Goal: Information Seeking & Learning: Learn about a topic

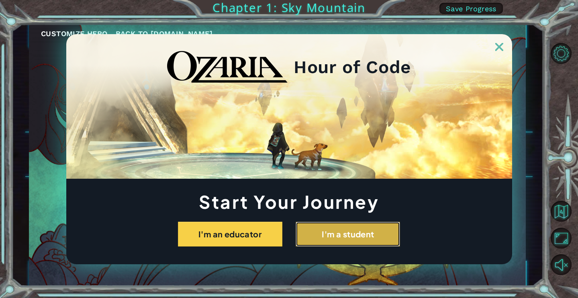
click at [319, 225] on button "I'm a student" at bounding box center [347, 234] width 104 height 25
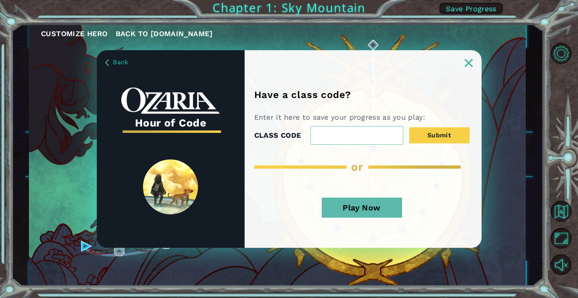
click at [467, 65] on img at bounding box center [468, 63] width 8 height 8
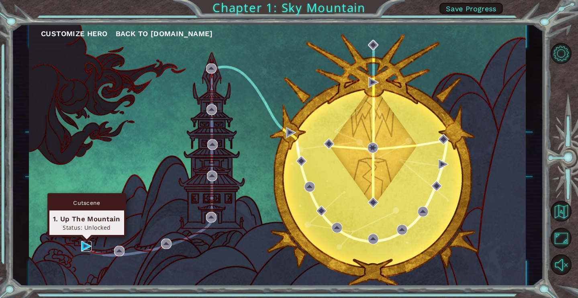
click at [87, 245] on img at bounding box center [86, 246] width 10 height 10
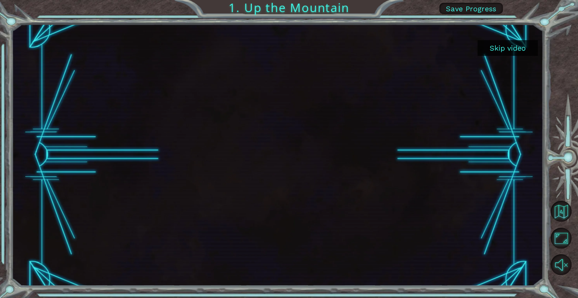
click at [512, 46] on button "Skip video" at bounding box center [507, 48] width 60 height 16
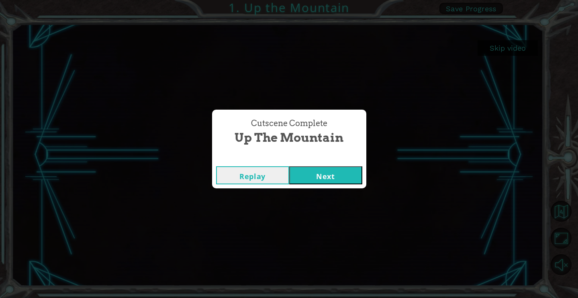
click at [512, 46] on div "Cutscene Complete Up the Mountain Replay Next" at bounding box center [289, 149] width 578 height 298
click at [335, 183] on button "Next" at bounding box center [325, 175] width 73 height 18
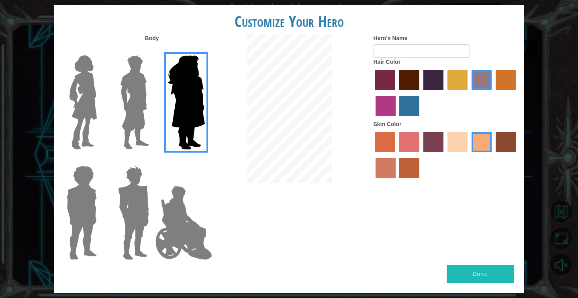
click at [89, 109] on img at bounding box center [83, 102] width 34 height 100
click at [100, 50] on input "Hero Connie" at bounding box center [100, 50] width 0 height 0
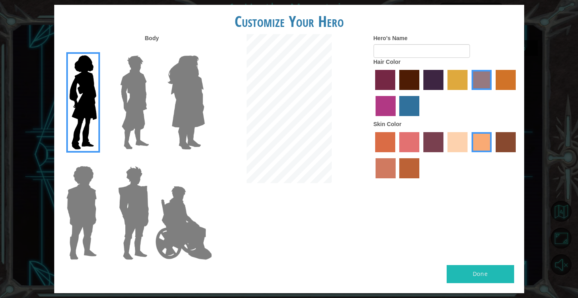
click at [140, 107] on img at bounding box center [135, 102] width 36 height 100
click at [152, 50] on input "Hero Lars" at bounding box center [152, 50] width 0 height 0
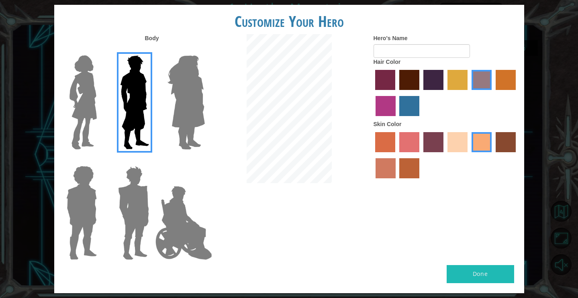
click at [86, 201] on img at bounding box center [81, 213] width 37 height 100
click at [100, 161] on input "Hero Steven" at bounding box center [100, 161] width 0 height 0
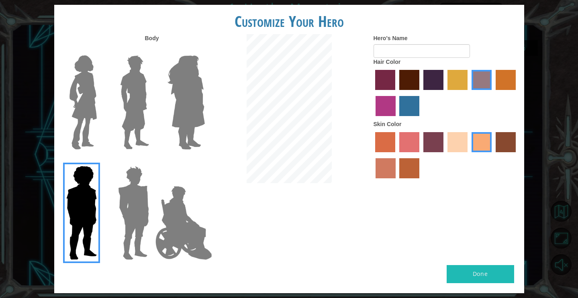
click at [134, 202] on img at bounding box center [133, 213] width 37 height 100
click at [152, 161] on input "Hero Garnet" at bounding box center [152, 161] width 0 height 0
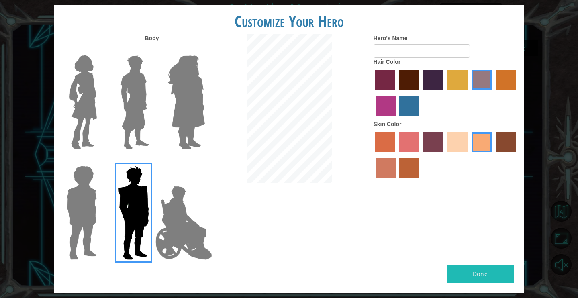
click at [81, 115] on img at bounding box center [83, 102] width 34 height 100
click at [100, 50] on input "Hero Connie" at bounding box center [100, 50] width 0 height 0
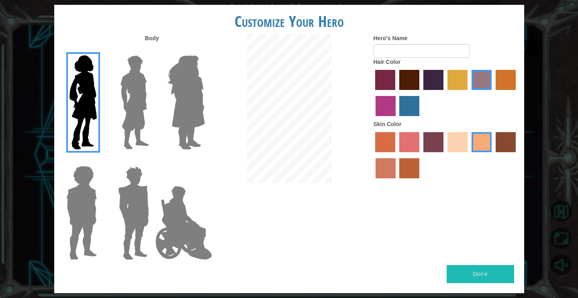
click at [386, 75] on label "paprika hair color" at bounding box center [385, 80] width 20 height 20
click at [373, 93] on input "paprika hair color" at bounding box center [373, 93] width 0 height 0
click at [411, 82] on label "maroon hair color" at bounding box center [409, 80] width 20 height 20
click at [396, 93] on input "maroon hair color" at bounding box center [396, 93] width 0 height 0
click at [435, 81] on label "hot purple hair color" at bounding box center [433, 80] width 20 height 20
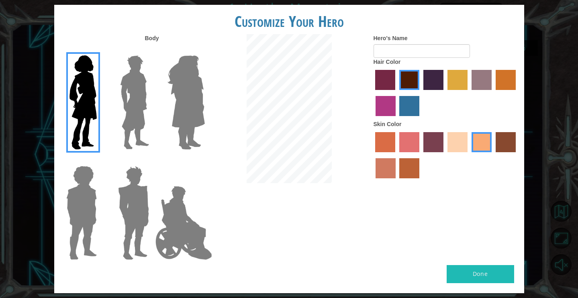
click at [420, 93] on input "hot purple hair color" at bounding box center [420, 93] width 0 height 0
click at [457, 84] on label "tulip tree hair color" at bounding box center [457, 80] width 20 height 20
click at [444, 93] on input "tulip tree hair color" at bounding box center [444, 93] width 0 height 0
click at [475, 84] on label "bazaar hair color" at bounding box center [481, 80] width 20 height 20
click at [468, 93] on input "bazaar hair color" at bounding box center [468, 93] width 0 height 0
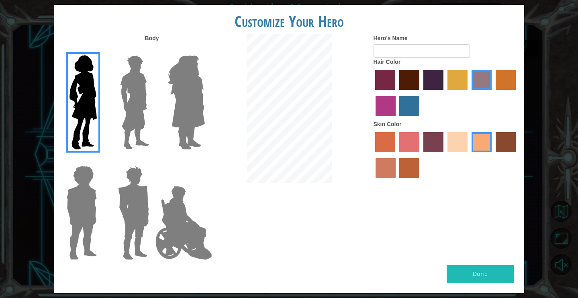
click at [514, 82] on label "gold drop hair color" at bounding box center [505, 80] width 20 height 20
click at [493, 93] on input "gold drop hair color" at bounding box center [493, 93] width 0 height 0
click at [380, 100] on label "medium red violet hair color" at bounding box center [385, 106] width 20 height 20
click at [517, 93] on input "medium red violet hair color" at bounding box center [517, 93] width 0 height 0
click at [419, 104] on label "lachmara hair color" at bounding box center [409, 106] width 20 height 20
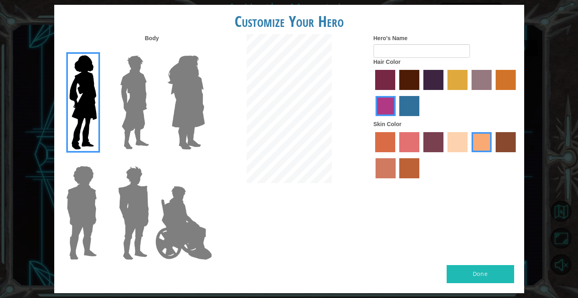
click at [397, 119] on input "lachmara hair color" at bounding box center [397, 119] width 0 height 0
click at [413, 82] on label "maroon hair color" at bounding box center [409, 80] width 20 height 20
click at [396, 93] on input "maroon hair color" at bounding box center [396, 93] width 0 height 0
click at [381, 146] on label "sorbus skin color" at bounding box center [385, 142] width 20 height 20
click at [373, 155] on input "sorbus skin color" at bounding box center [373, 155] width 0 height 0
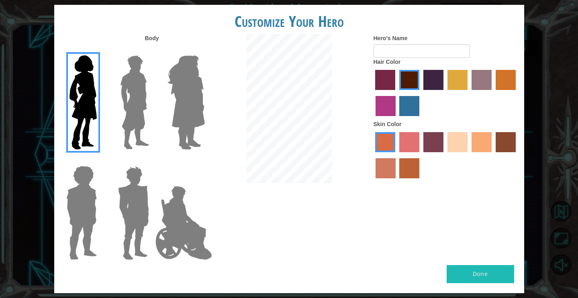
click at [411, 142] on label "froly skin color" at bounding box center [409, 142] width 20 height 20
click at [396, 155] on input "froly skin color" at bounding box center [396, 155] width 0 height 0
click at [430, 142] on label "tosca skin color" at bounding box center [433, 142] width 20 height 20
click at [420, 155] on input "tosca skin color" at bounding box center [420, 155] width 0 height 0
click at [458, 142] on label "sandy beach skin color" at bounding box center [457, 142] width 20 height 20
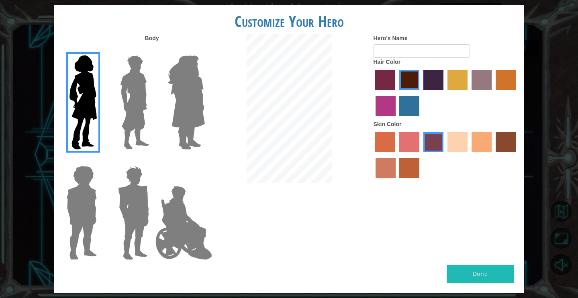
click at [444, 155] on input "sandy beach skin color" at bounding box center [444, 155] width 0 height 0
click at [483, 140] on label "tacao skin color" at bounding box center [481, 142] width 20 height 20
click at [468, 155] on input "tacao skin color" at bounding box center [468, 155] width 0 height 0
click at [500, 144] on label "karma skin color" at bounding box center [505, 142] width 20 height 20
click at [493, 155] on input "karma skin color" at bounding box center [493, 155] width 0 height 0
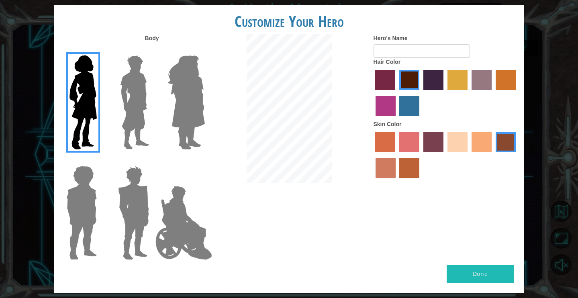
click at [382, 167] on label "burning sand skin color" at bounding box center [385, 168] width 20 height 20
click at [517, 155] on input "burning sand skin color" at bounding box center [517, 155] width 0 height 0
click at [413, 172] on label "smoke tree skin color" at bounding box center [409, 168] width 20 height 20
click at [397, 181] on input "smoke tree skin color" at bounding box center [397, 181] width 0 height 0
click at [458, 271] on button "Done" at bounding box center [479, 274] width 67 height 18
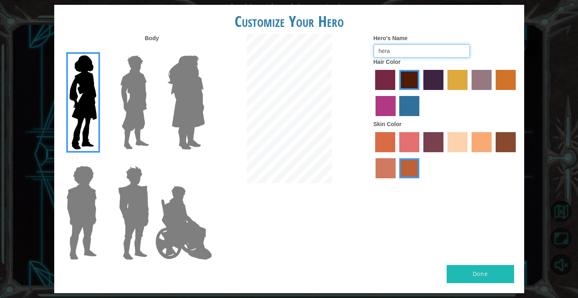
type input "hera"
click at [481, 271] on button "Done" at bounding box center [479, 274] width 67 height 18
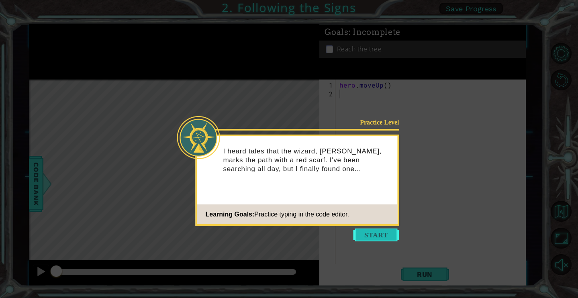
click at [379, 240] on button "Start" at bounding box center [376, 234] width 46 height 13
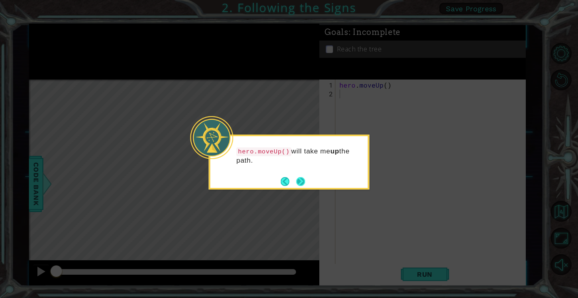
click at [300, 178] on button "Next" at bounding box center [300, 181] width 9 height 9
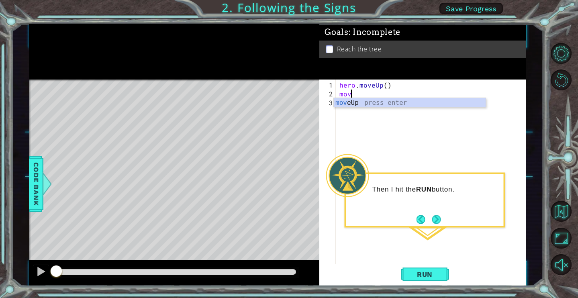
type textarea "move"
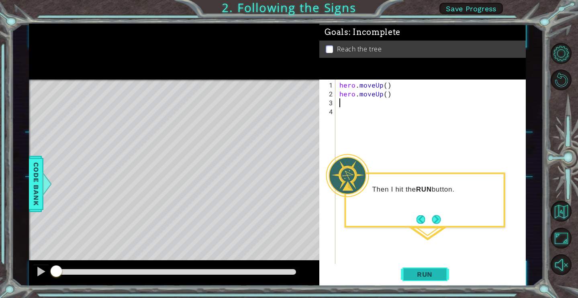
click at [430, 273] on span "Run" at bounding box center [425, 274] width 32 height 8
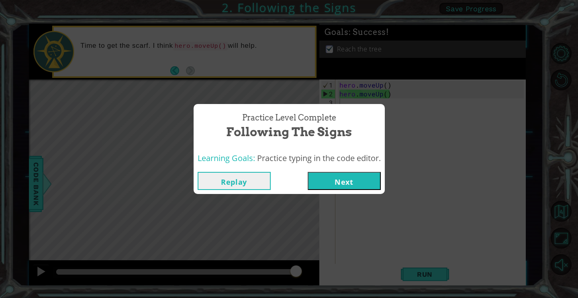
click at [347, 179] on button "Next" at bounding box center [343, 181] width 73 height 18
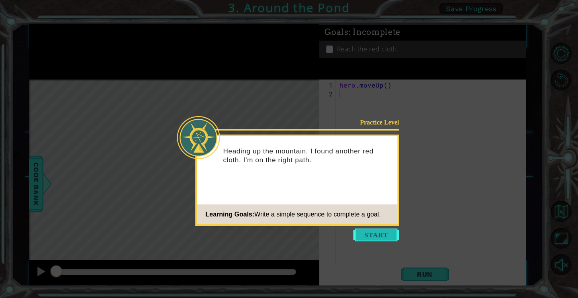
click at [369, 236] on button "Start" at bounding box center [376, 234] width 46 height 13
